Goal: Transaction & Acquisition: Purchase product/service

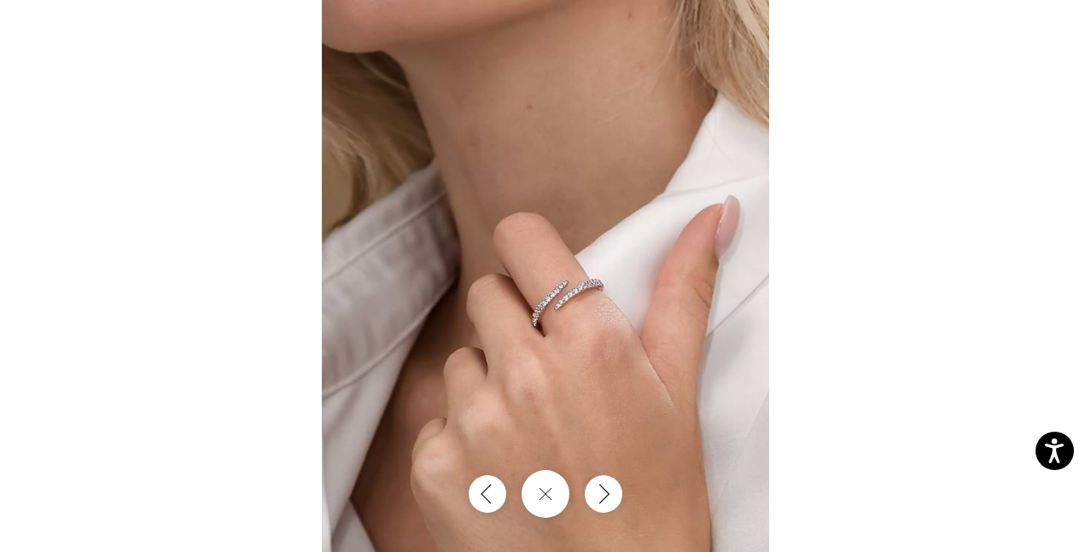
scroll to position [54, 0]
click at [550, 491] on icon "Close gallery" at bounding box center [545, 494] width 15 height 15
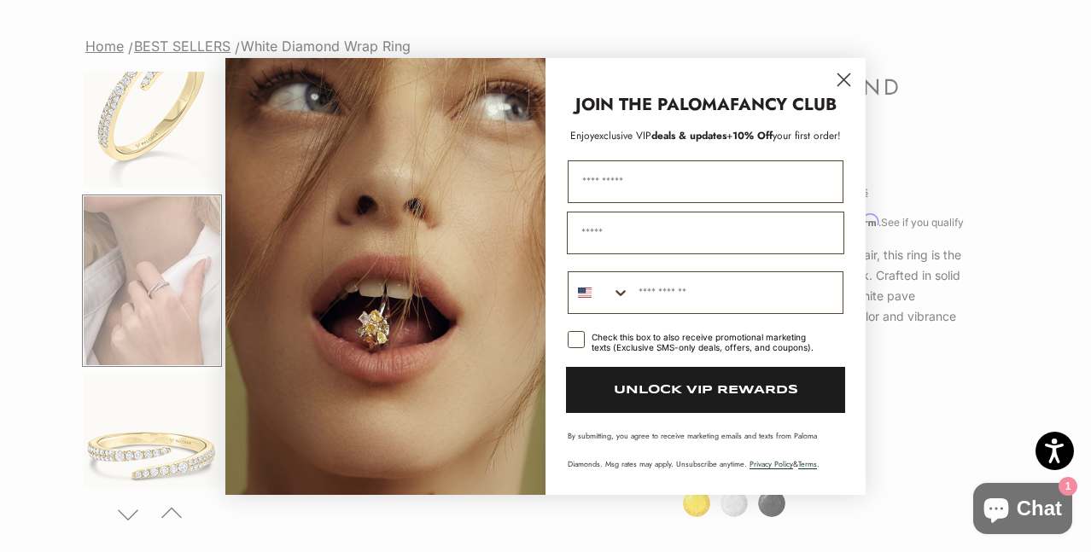
click at [840, 78] on circle "Close dialog" at bounding box center [844, 79] width 28 height 28
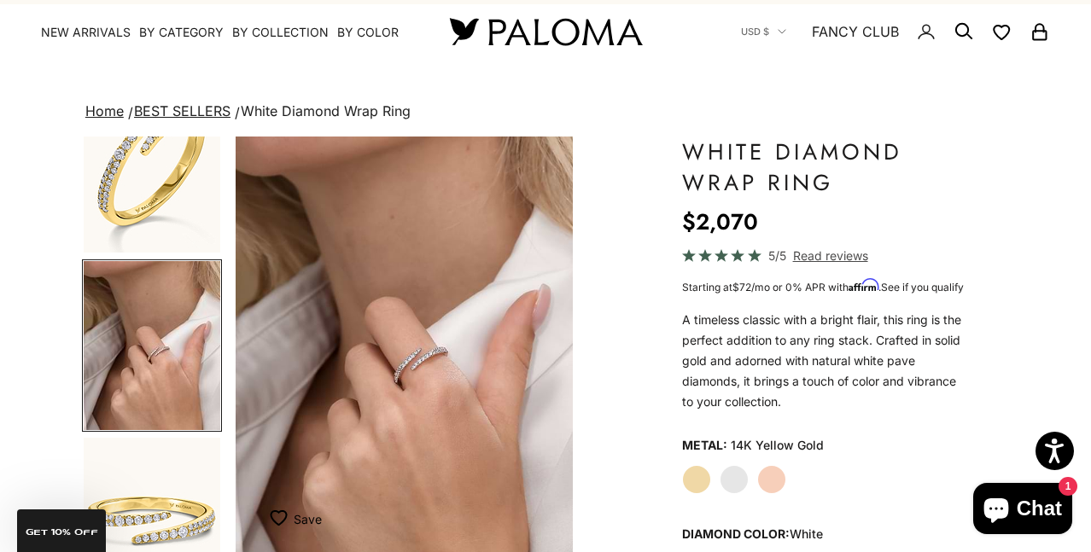
scroll to position [13, 0]
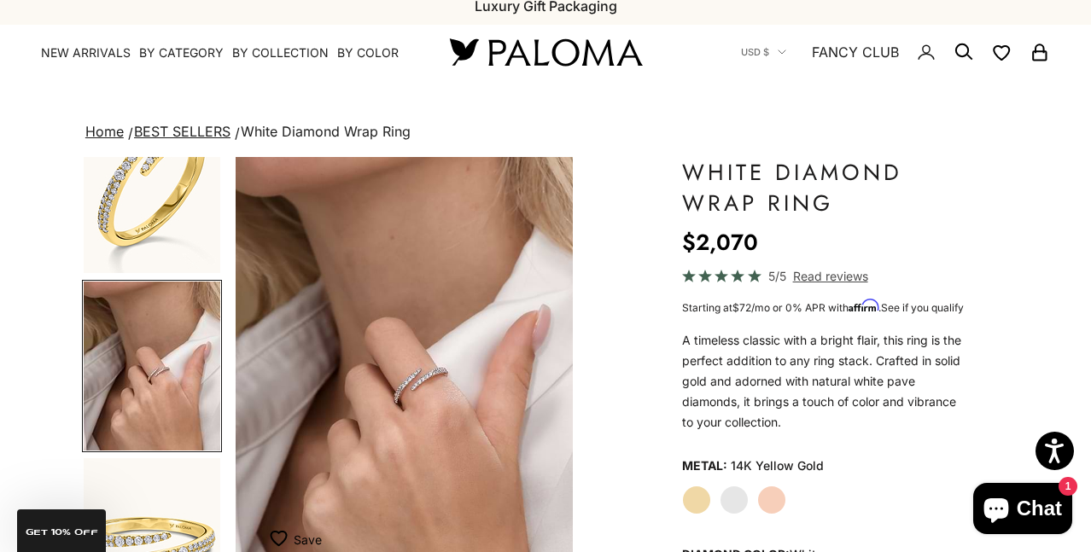
click at [164, 222] on img "Go to item 2" at bounding box center [152, 189] width 137 height 168
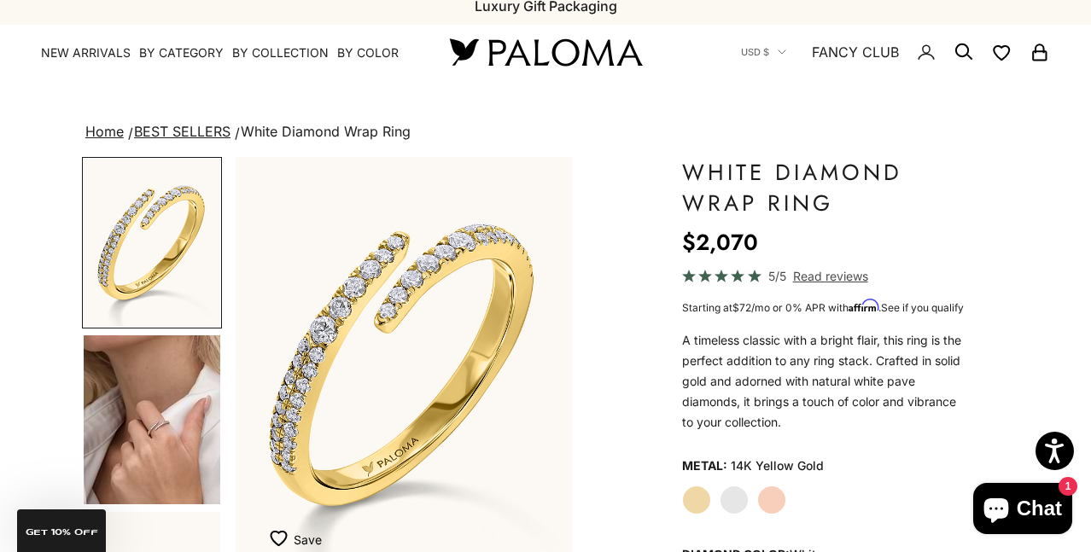
scroll to position [0, 0]
click at [364, 312] on img "Item 2 of 14" at bounding box center [404, 365] width 337 height 417
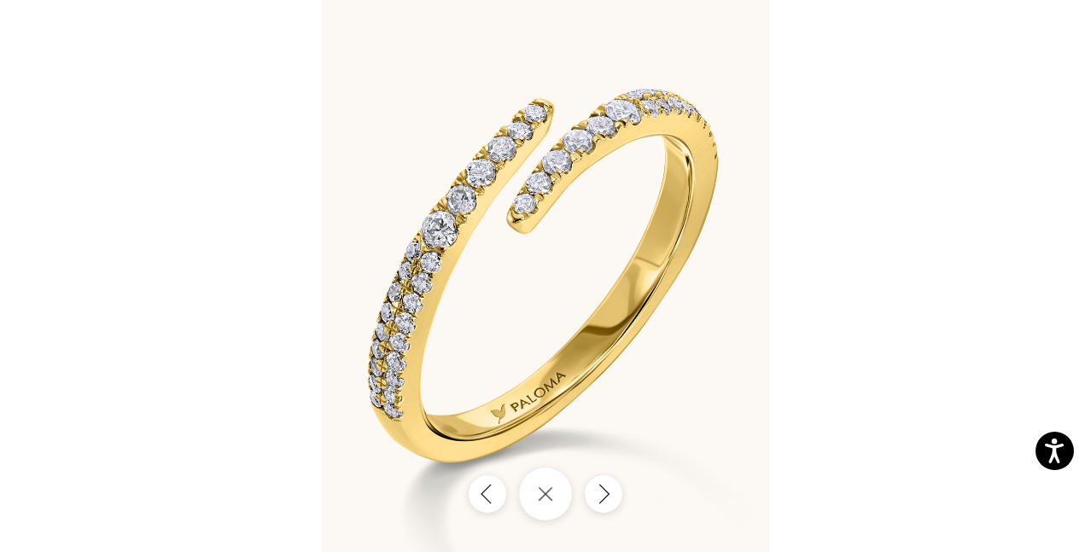
click at [557, 510] on button "Close gallery" at bounding box center [545, 494] width 53 height 53
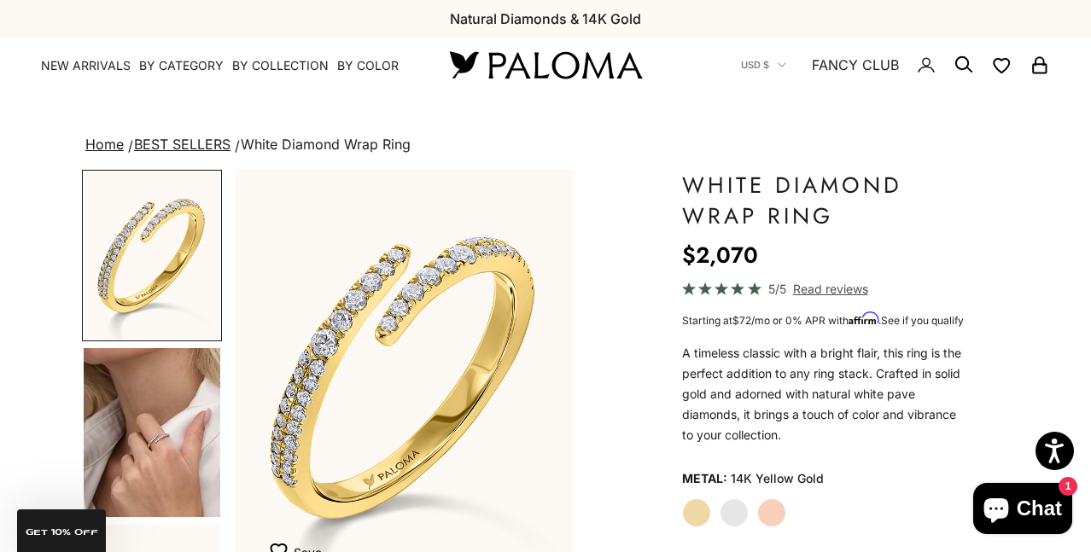
click at [141, 405] on img "Go to item 4" at bounding box center [152, 432] width 137 height 169
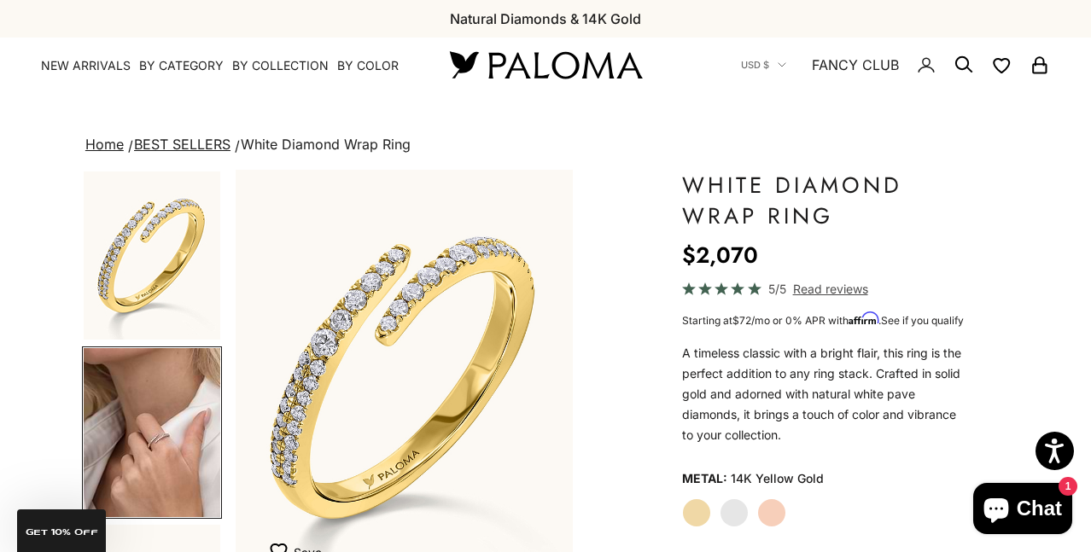
scroll to position [54, 0]
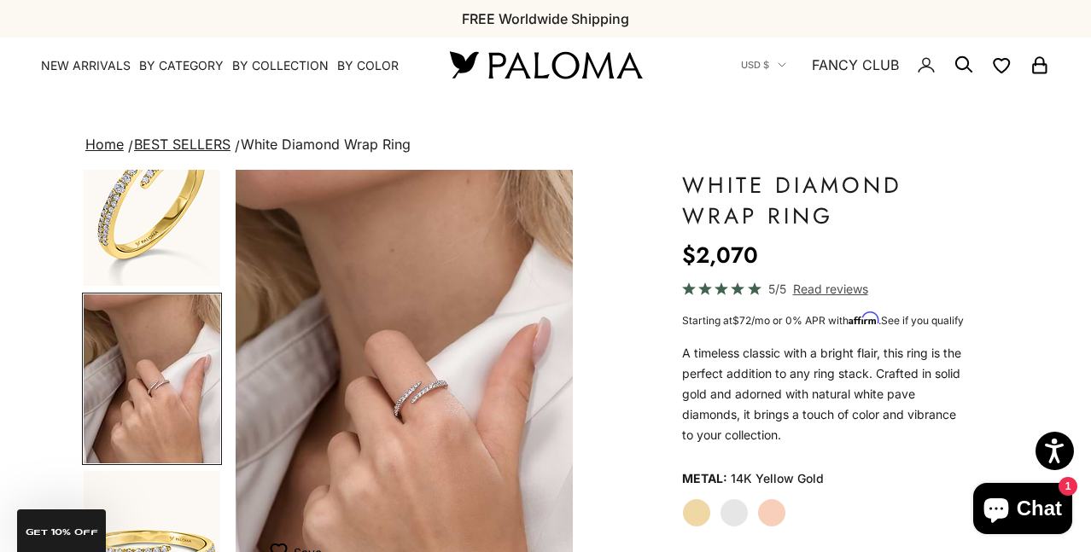
click at [142, 219] on img "Go to item 2" at bounding box center [152, 202] width 137 height 168
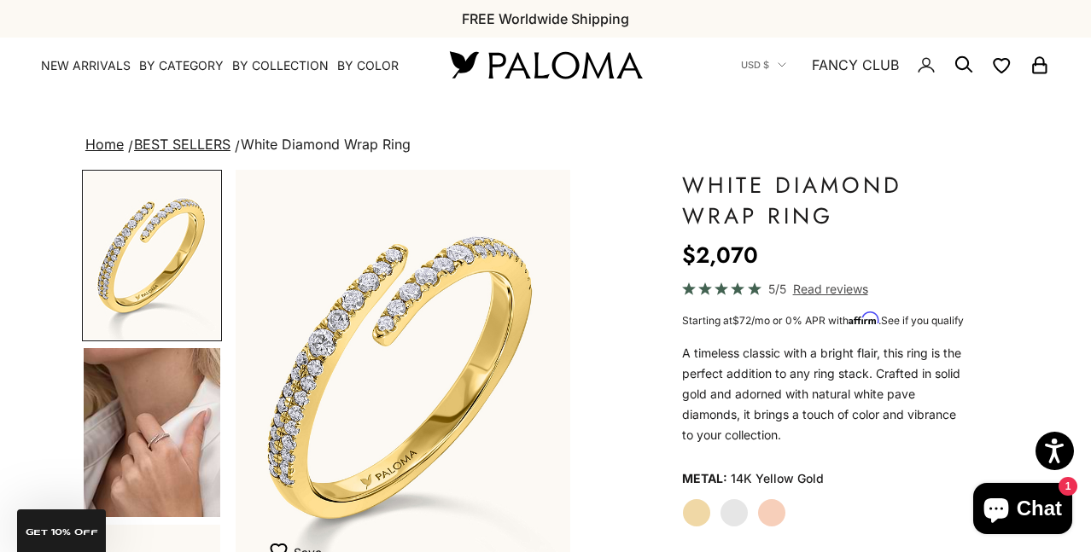
scroll to position [0, 0]
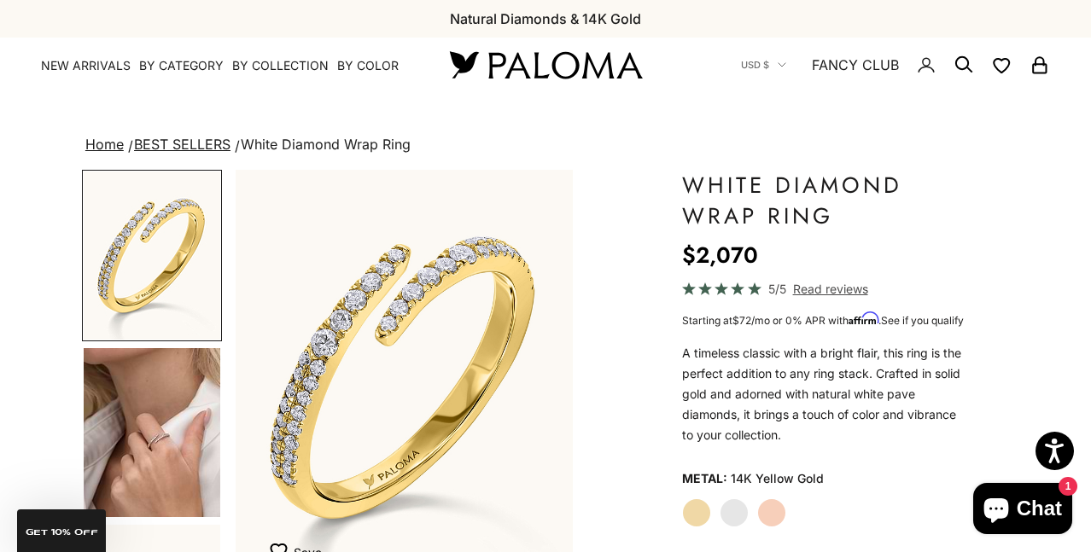
click at [166, 465] on img "Go to item 4" at bounding box center [152, 432] width 137 height 169
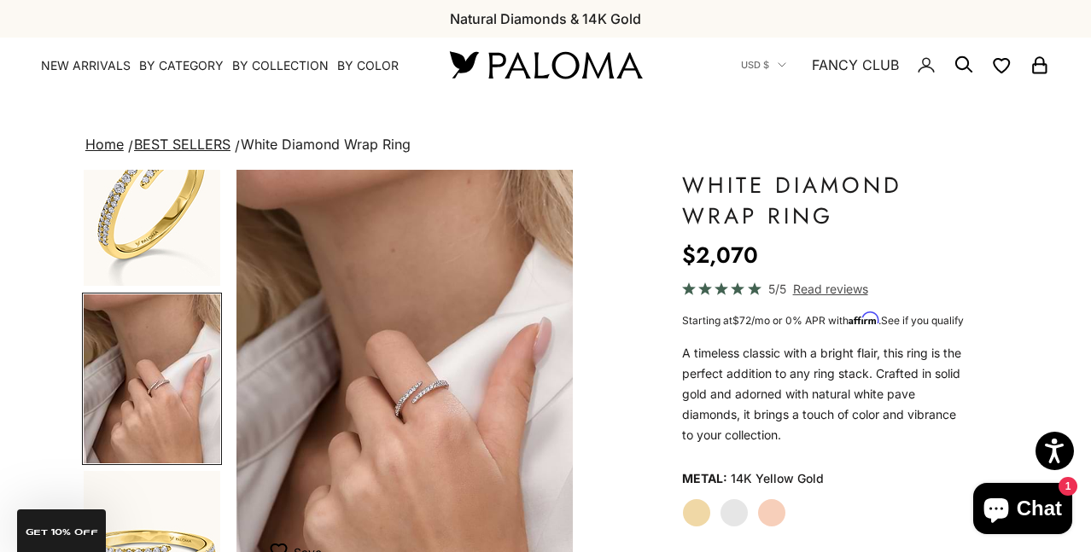
scroll to position [0, 358]
click at [420, 379] on img "Item 4 of 14" at bounding box center [404, 378] width 337 height 417
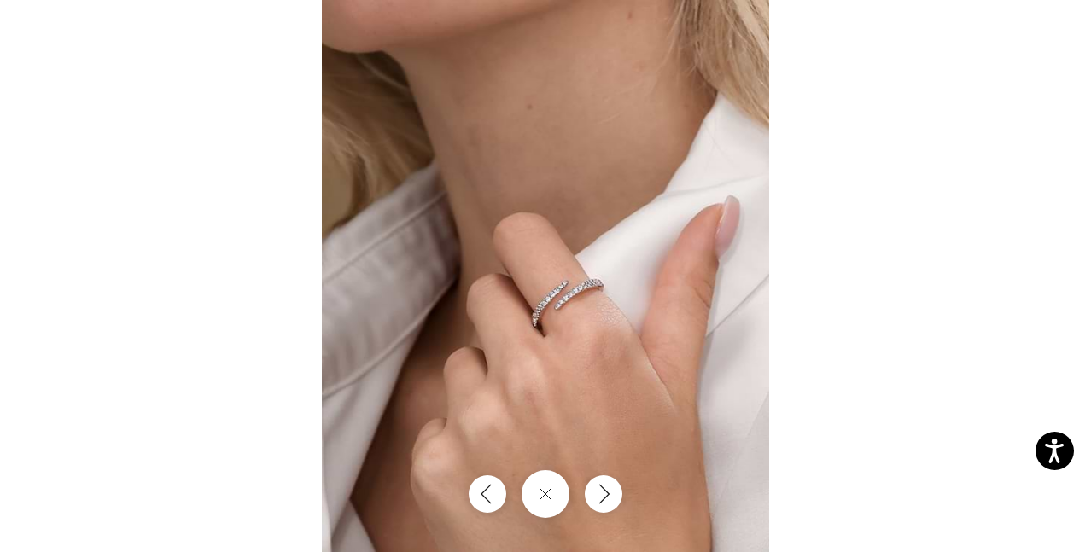
click at [553, 342] on img at bounding box center [545, 276] width 447 height 552
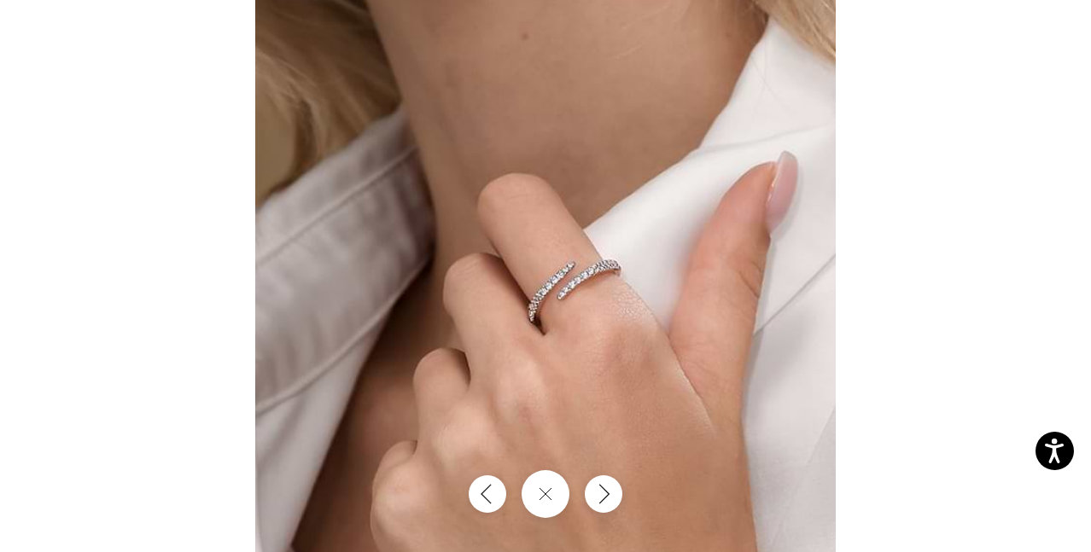
click at [553, 342] on img at bounding box center [545, 256] width 580 height 717
